Goal: Task Accomplishment & Management: Manage account settings

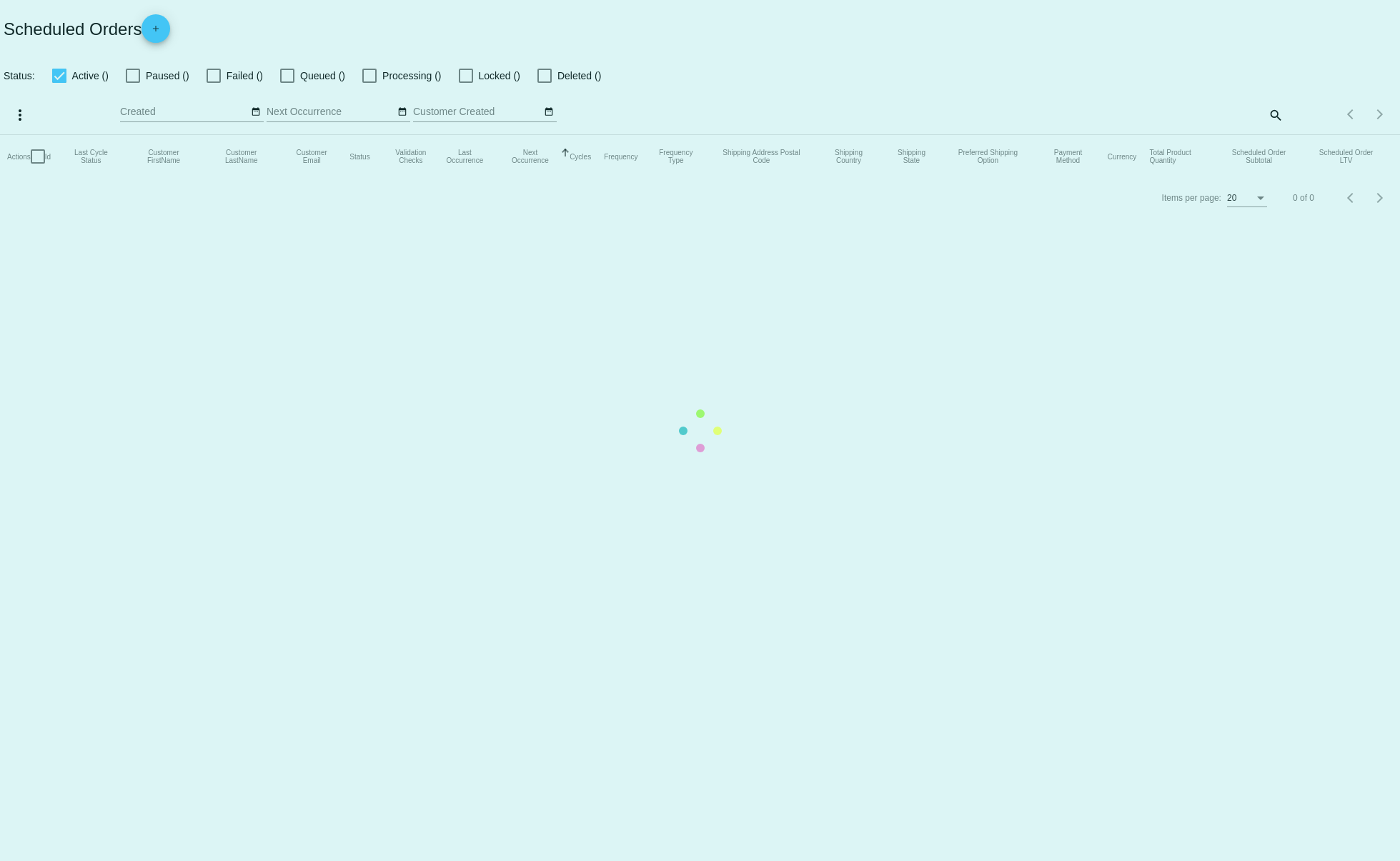
checkbox input "true"
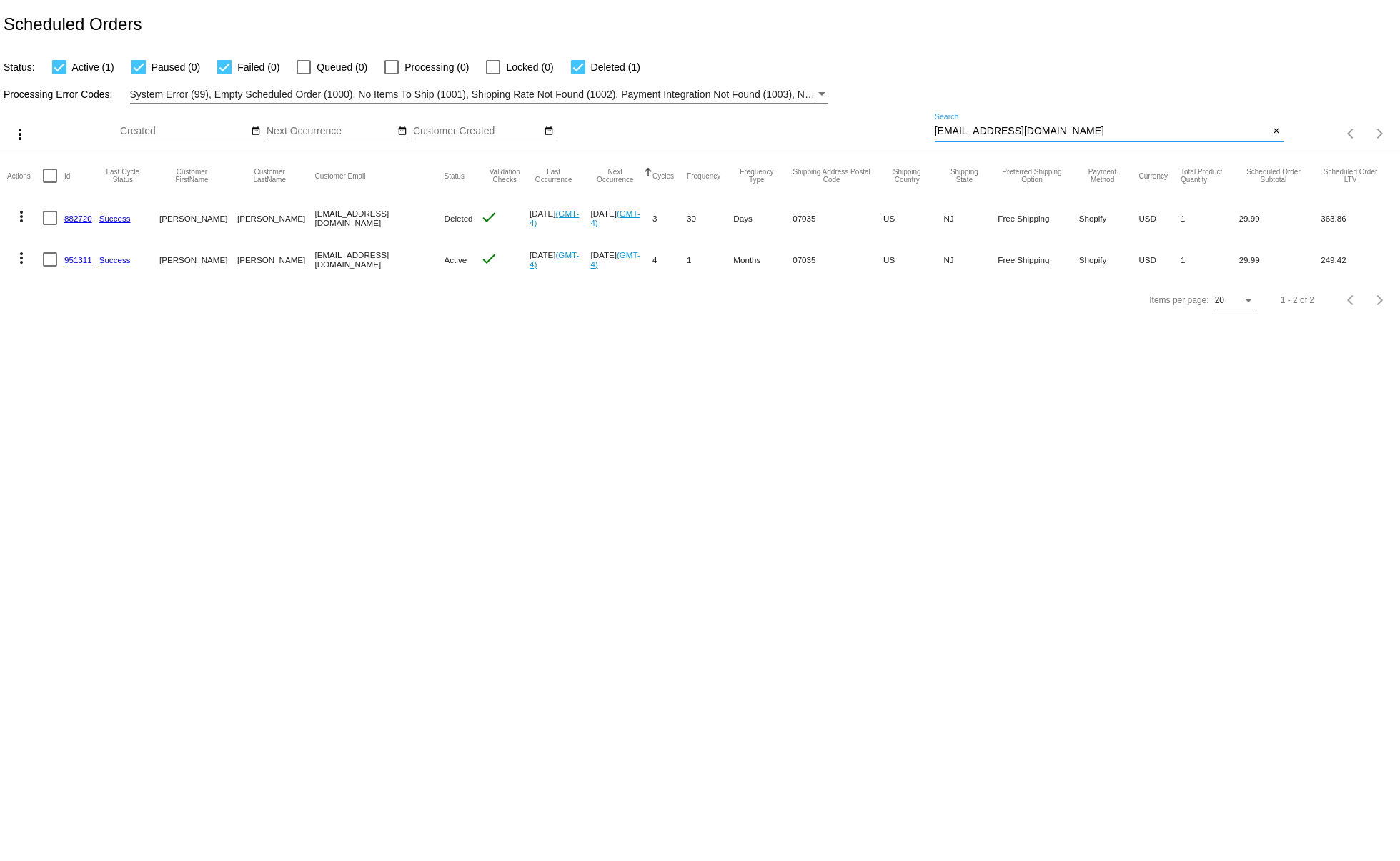
click at [1037, 131] on input "[EMAIL_ADDRESS][DOMAIN_NAME]" at bounding box center [1101, 131] width 334 height 11
paste input "chapman53"
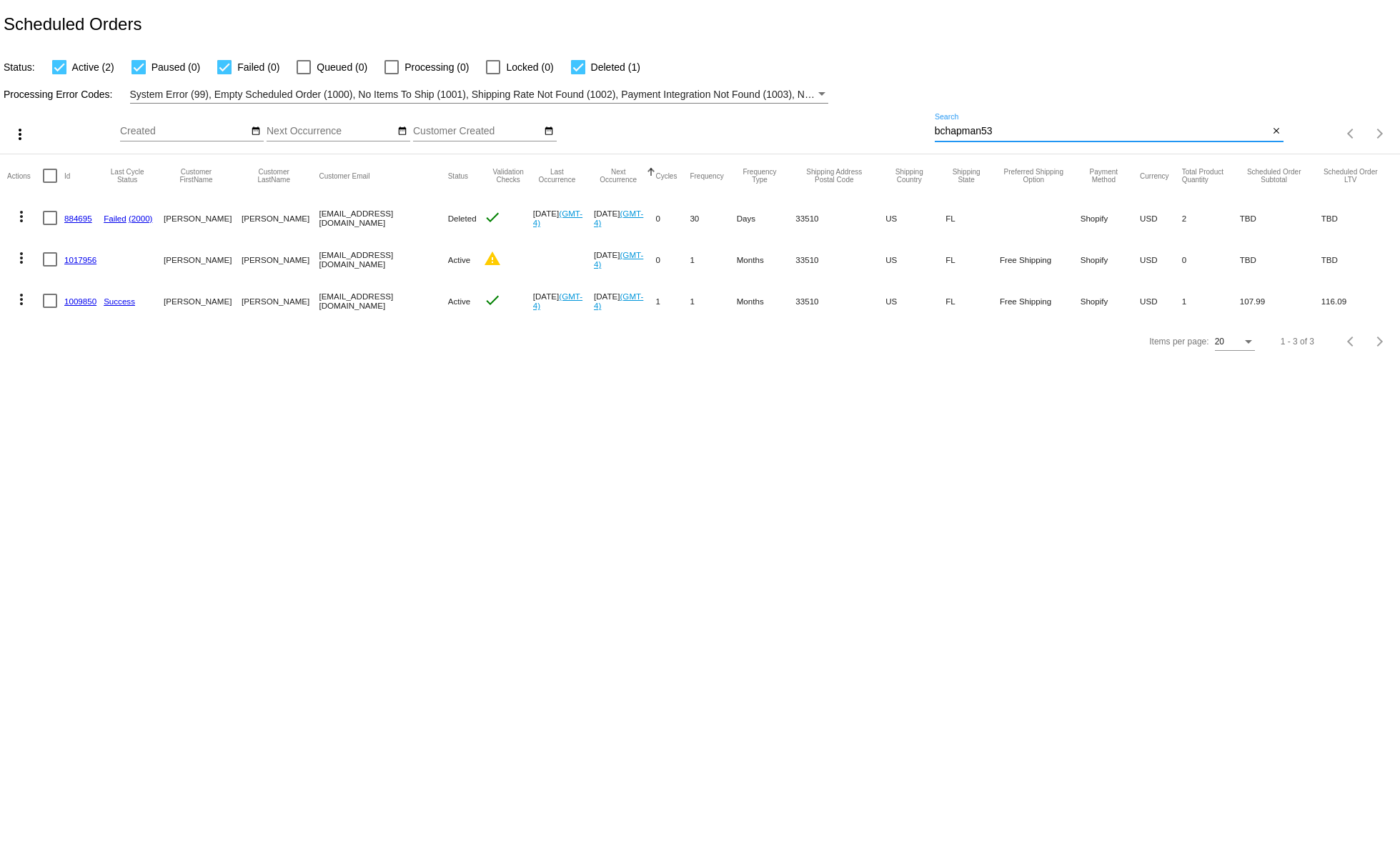
type input "bchapman53"
click at [78, 296] on link "1009850" at bounding box center [80, 301] width 32 height 10
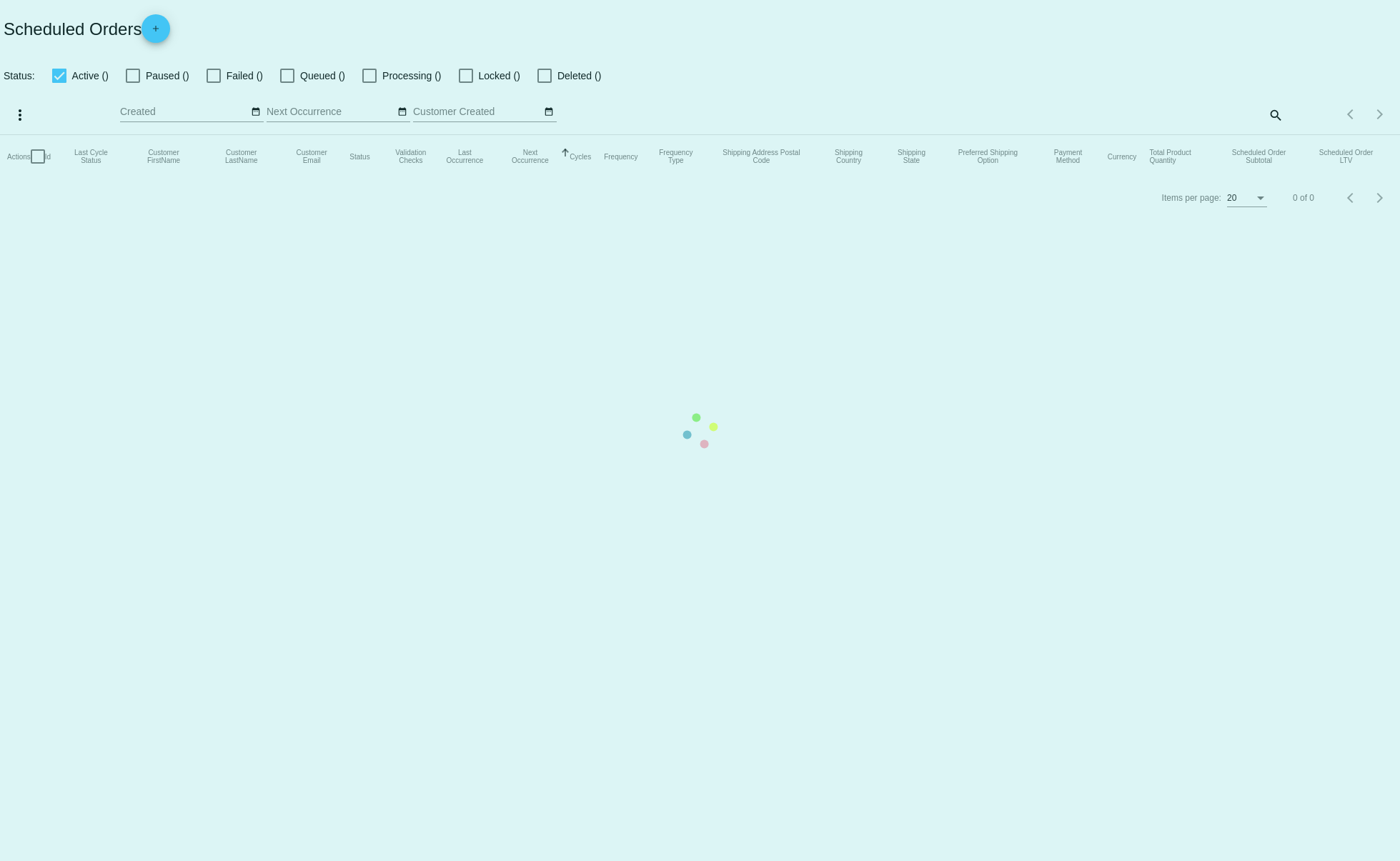
checkbox input "true"
